Goal: Transaction & Acquisition: Subscribe to service/newsletter

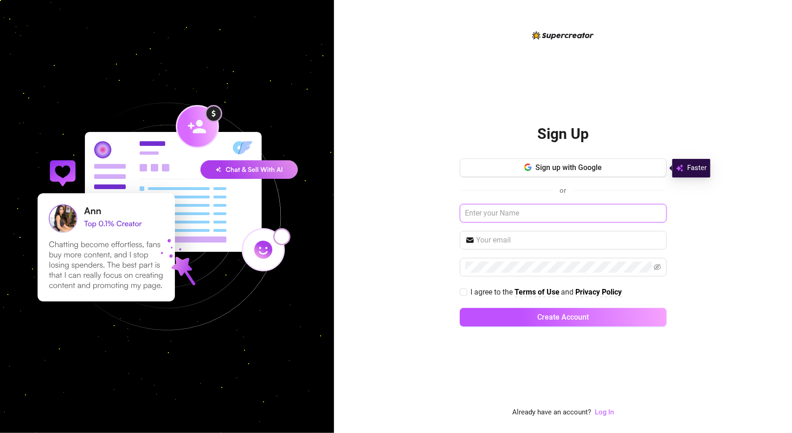
click at [545, 213] on input "text" at bounding box center [563, 213] width 207 height 19
click at [545, 164] on span "Sign up with Google" at bounding box center [569, 167] width 66 height 9
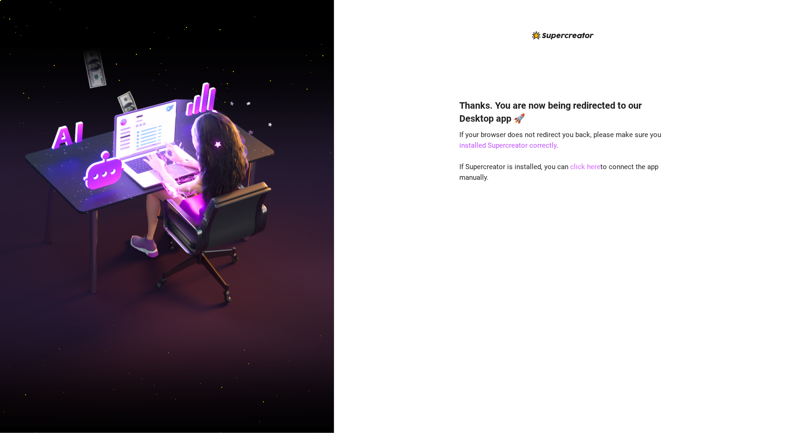
click at [589, 166] on link "click here" at bounding box center [586, 166] width 30 height 8
click at [589, 345] on div "Thanks. You are now being redirected to our Desktop app 🚀 If your browser does …" at bounding box center [563, 251] width 207 height 331
click at [590, 167] on link "click here" at bounding box center [586, 166] width 30 height 8
click at [544, 239] on div "Thanks. You are now being redirected to our Desktop app 🚀 If your browser does …" at bounding box center [563, 251] width 207 height 331
click at [625, 171] on div "Thanks. You are now being redirected to our Desktop app 🚀 If your browser does …" at bounding box center [563, 251] width 207 height 331
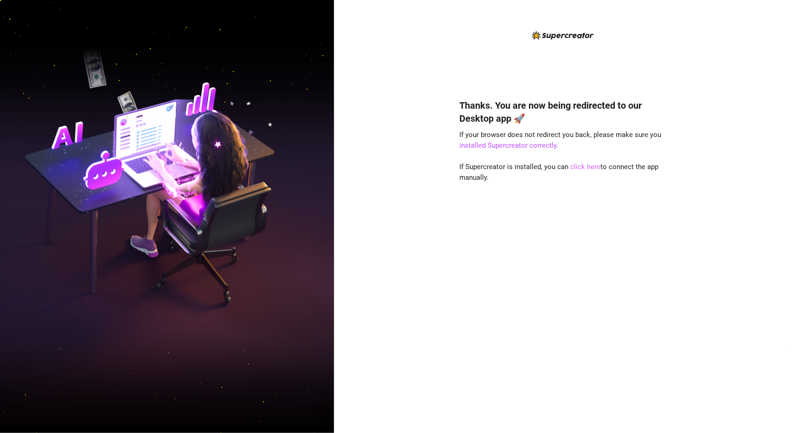
click at [589, 166] on link "click here" at bounding box center [586, 166] width 30 height 8
